Goal: Information Seeking & Learning: Learn about a topic

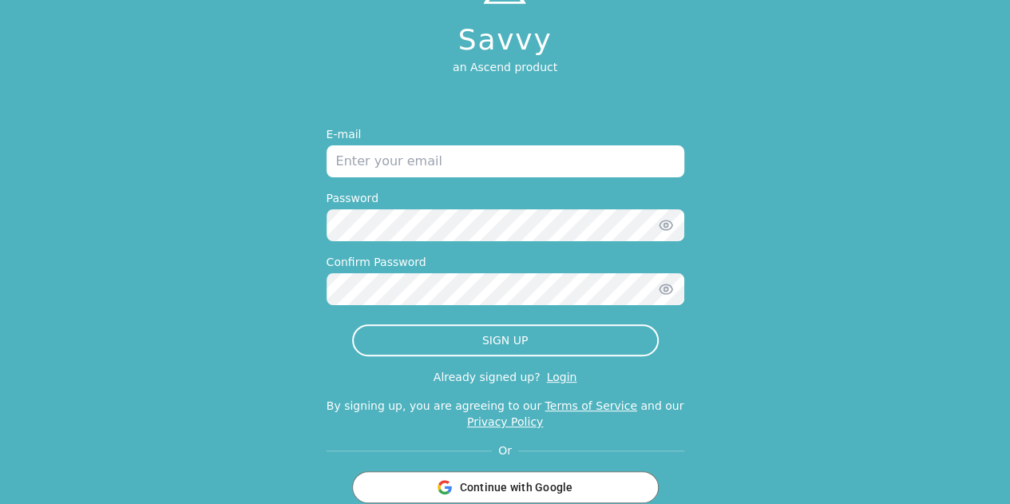
scroll to position [144, 0]
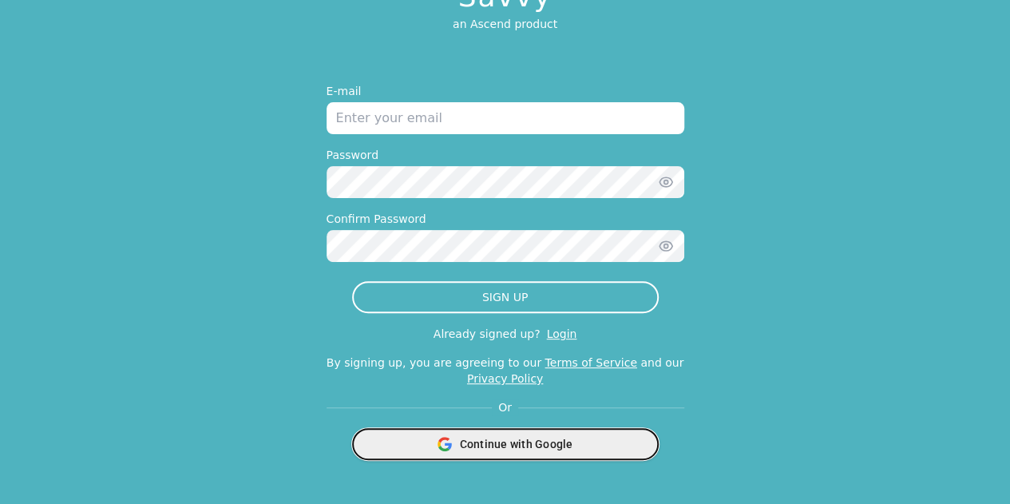
click at [493, 437] on span "Continue with Google" at bounding box center [516, 444] width 113 height 16
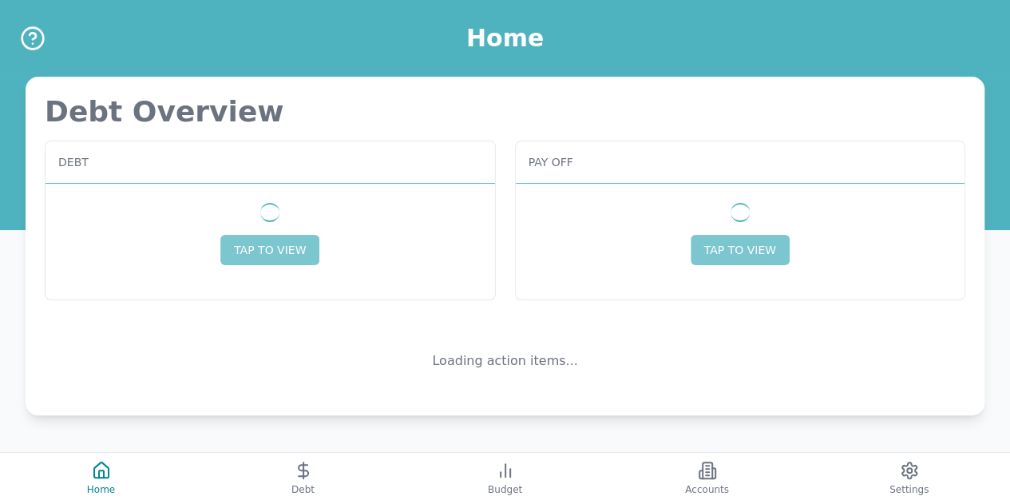
click at [571, 417] on div "Debt Overview Debt TAP TO VIEW Pay off TAP TO VIEW Loading action items..." at bounding box center [505, 256] width 1010 height 358
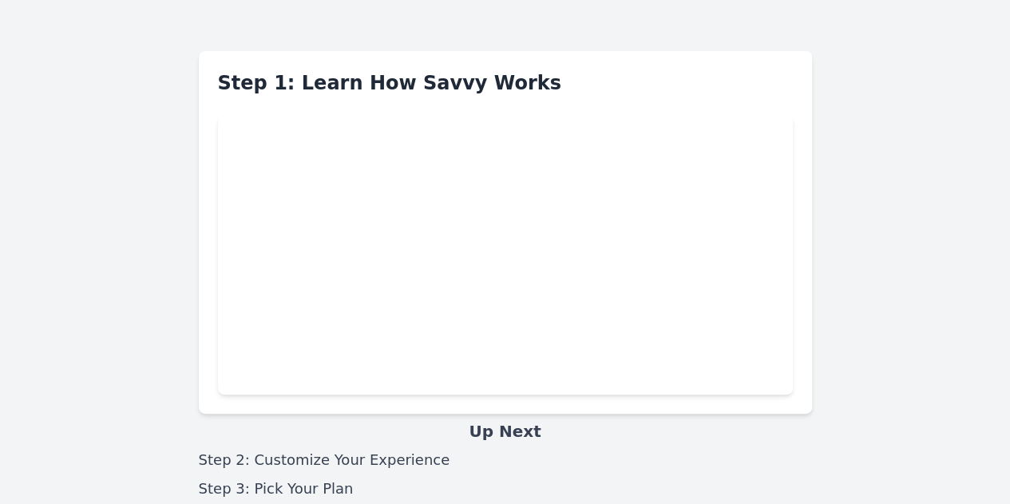
click at [407, 112] on div "Step 1: Learn How Savvy Works" at bounding box center [505, 232] width 613 height 363
